Goal: Task Accomplishment & Management: Complete application form

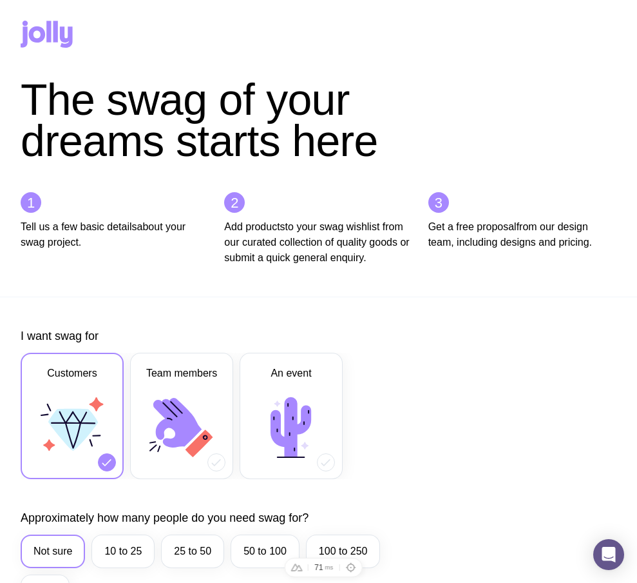
scroll to position [642, 0]
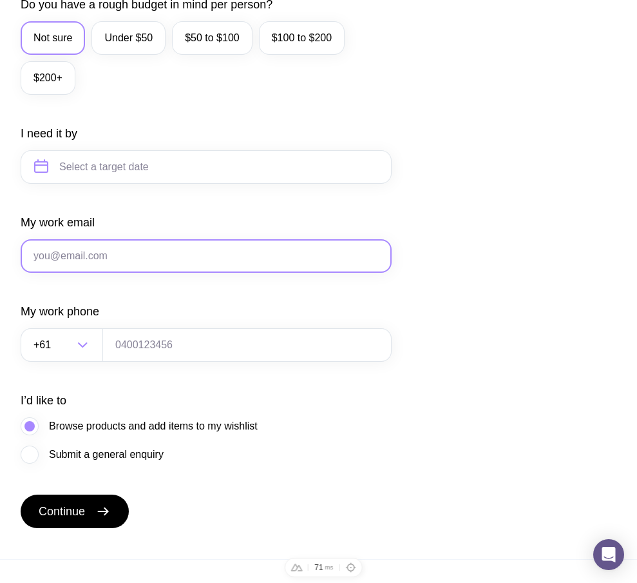
click at [148, 273] on input "My work email" at bounding box center [206, 256] width 371 height 34
paste input "ts1@gmail.com"
click at [44, 272] on input "ts1@gmail.com" at bounding box center [206, 256] width 371 height 34
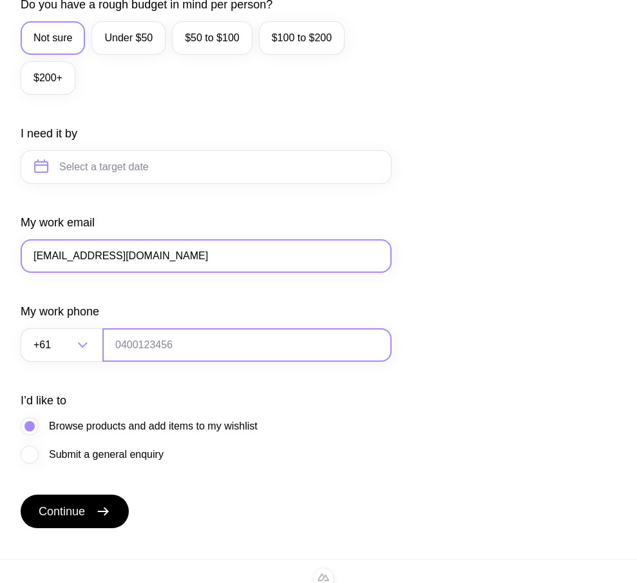
type input "ts13@gmail.com"
click at [157, 362] on input "tel" at bounding box center [246, 345] width 289 height 34
type input "0664130449"
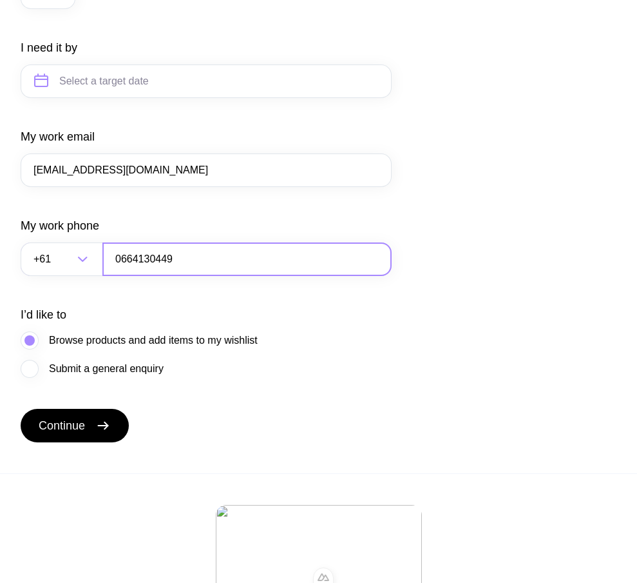
scroll to position [730, 0]
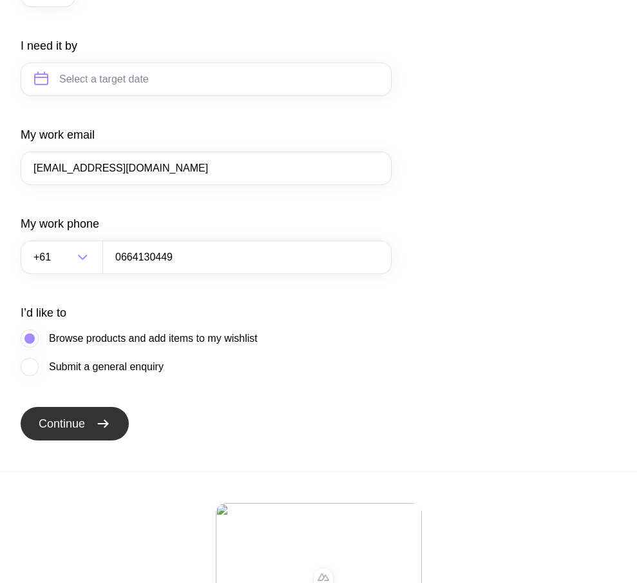
click at [95, 438] on button "Continue" at bounding box center [75, 424] width 108 height 34
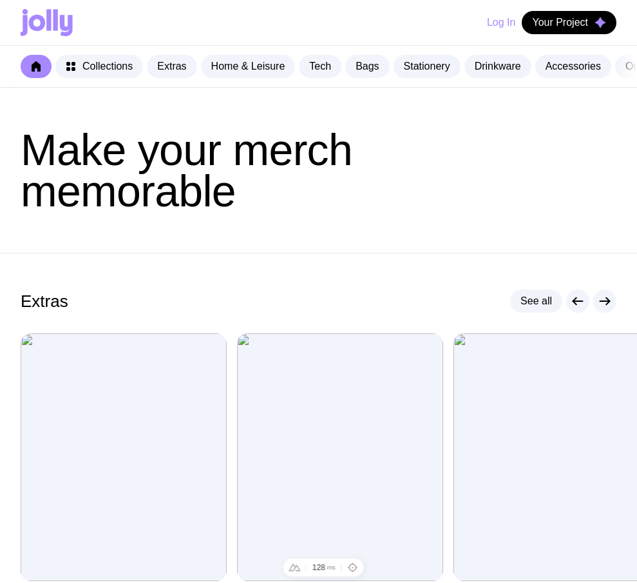
click at [503, 27] on button "Log In" at bounding box center [501, 22] width 28 height 23
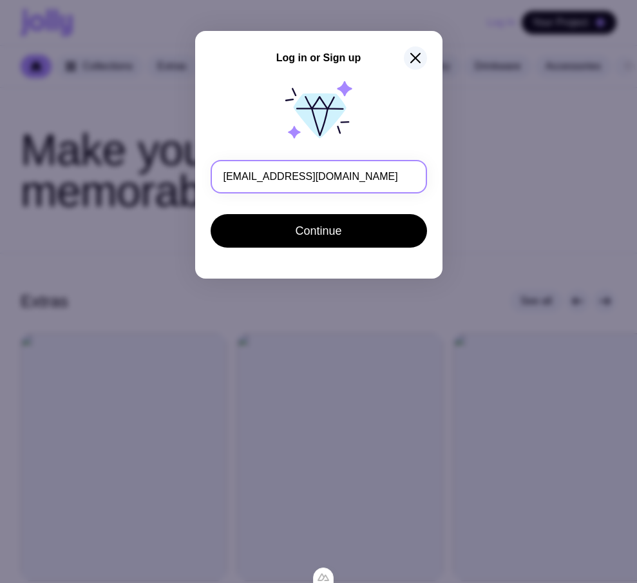
click at [240, 177] on input "ts13@gmail.com" at bounding box center [319, 177] width 217 height 34
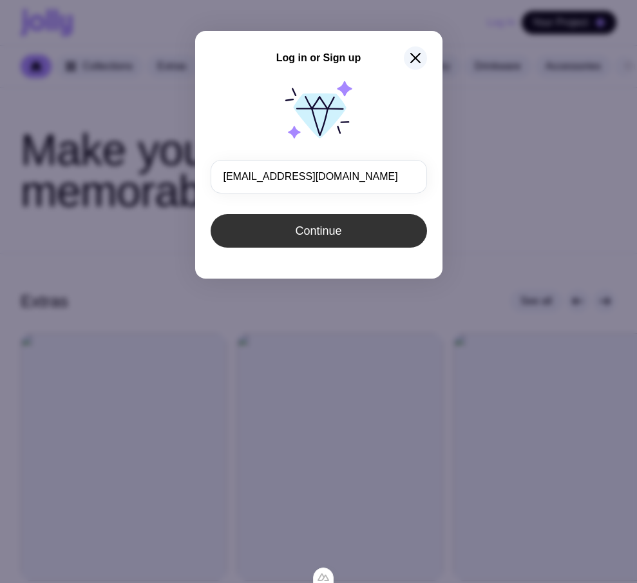
click at [349, 235] on button "Continue" at bounding box center [319, 231] width 217 height 34
type input "ts13@gmail.com"
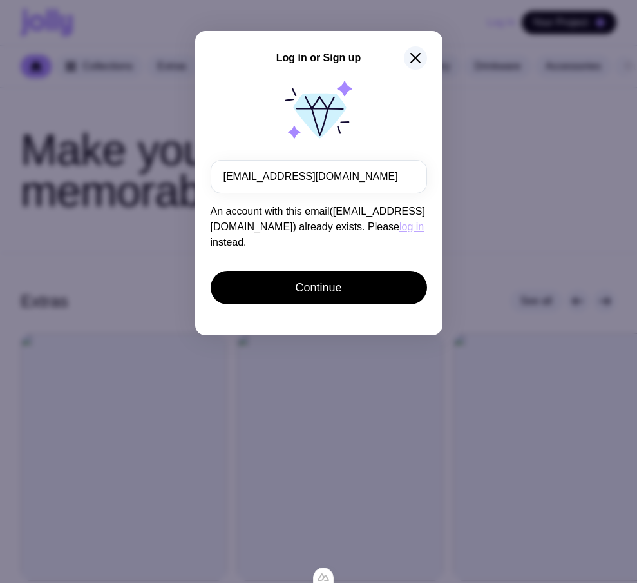
click at [400, 229] on button "log in" at bounding box center [412, 226] width 24 height 15
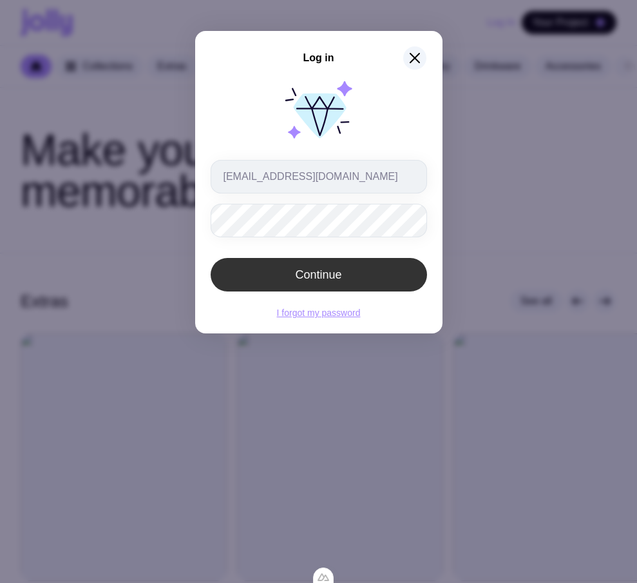
click at [244, 271] on button "Continue" at bounding box center [319, 275] width 217 height 34
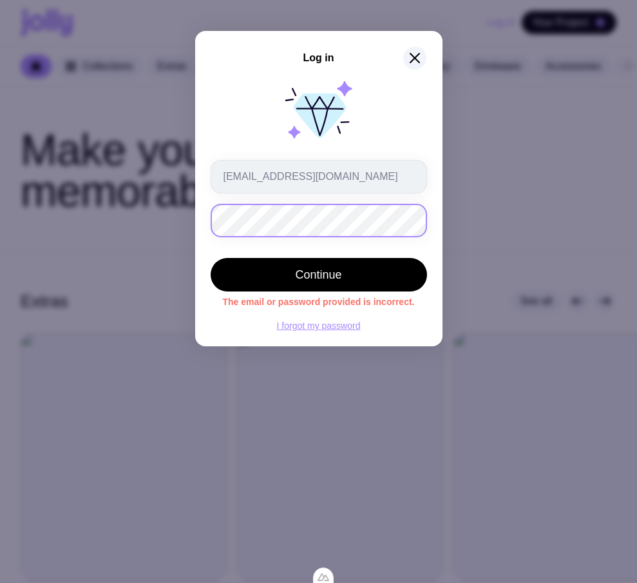
click at [130, 224] on div "Log in ts1@gmail.com Continue The email or password provided is incorrect. I fo…" at bounding box center [318, 291] width 637 height 583
click at [211, 258] on button "Continue" at bounding box center [319, 275] width 217 height 34
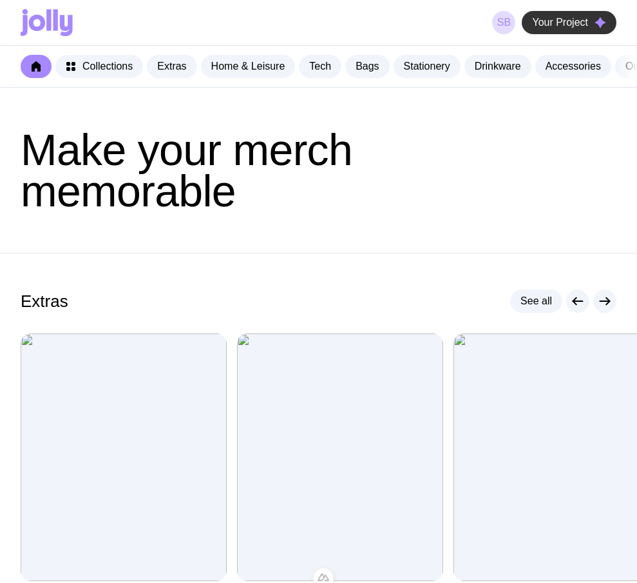
click at [538, 28] on span "Your Project" at bounding box center [560, 22] width 56 height 13
